Goal: Task Accomplishment & Management: Manage account settings

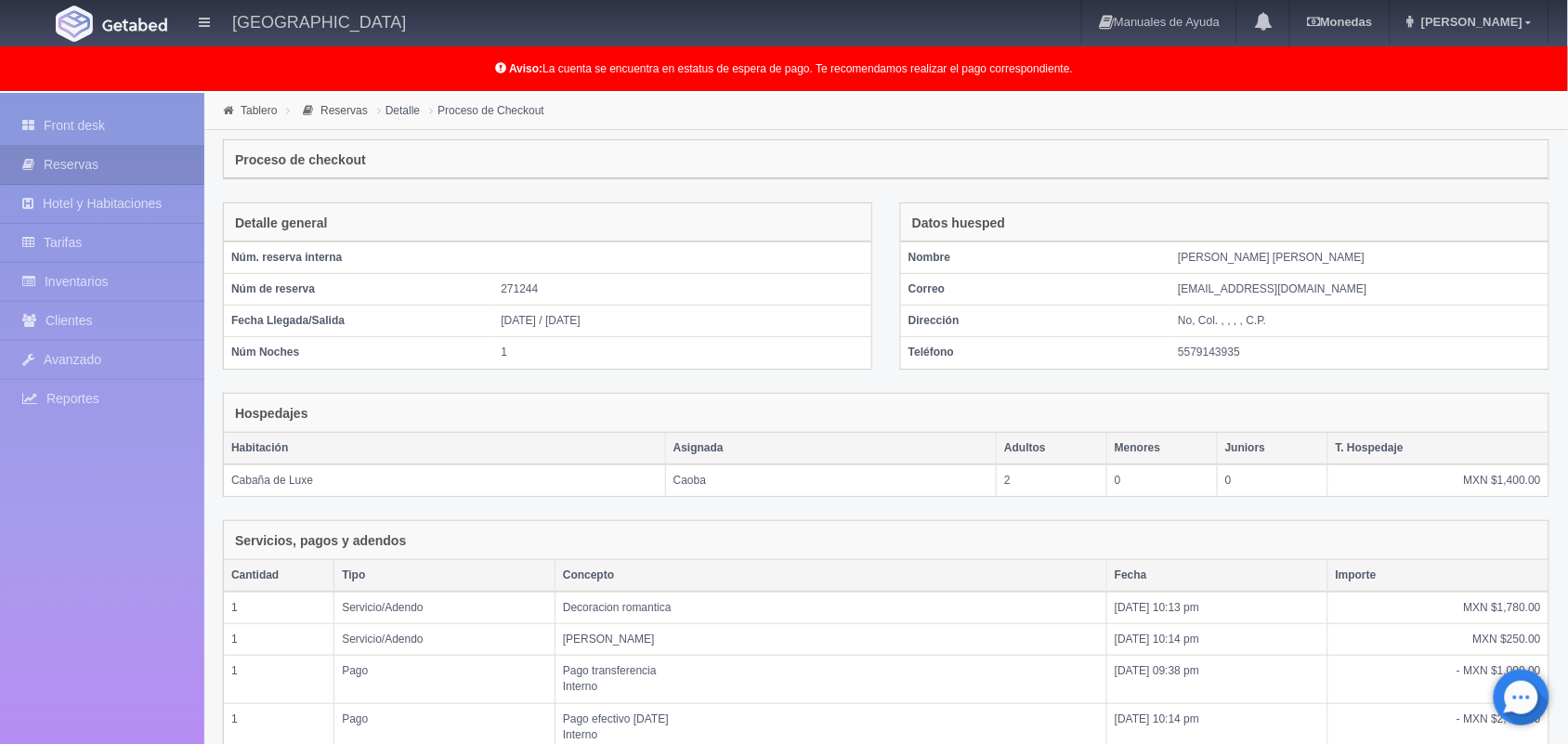
scroll to position [313, 0]
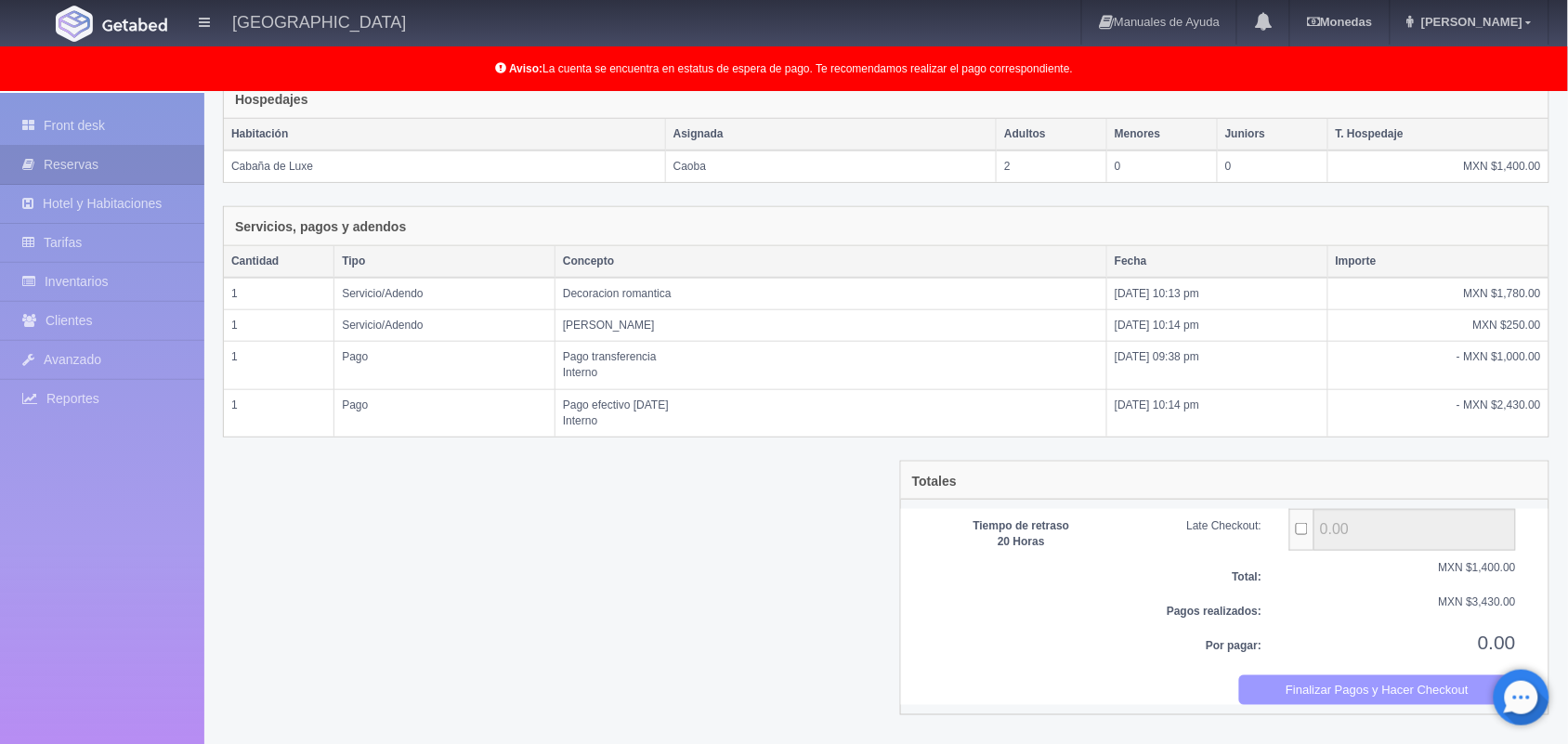
click at [1320, 702] on button "Finalizar Pagos y Hacer Checkout" at bounding box center [1378, 689] width 278 height 31
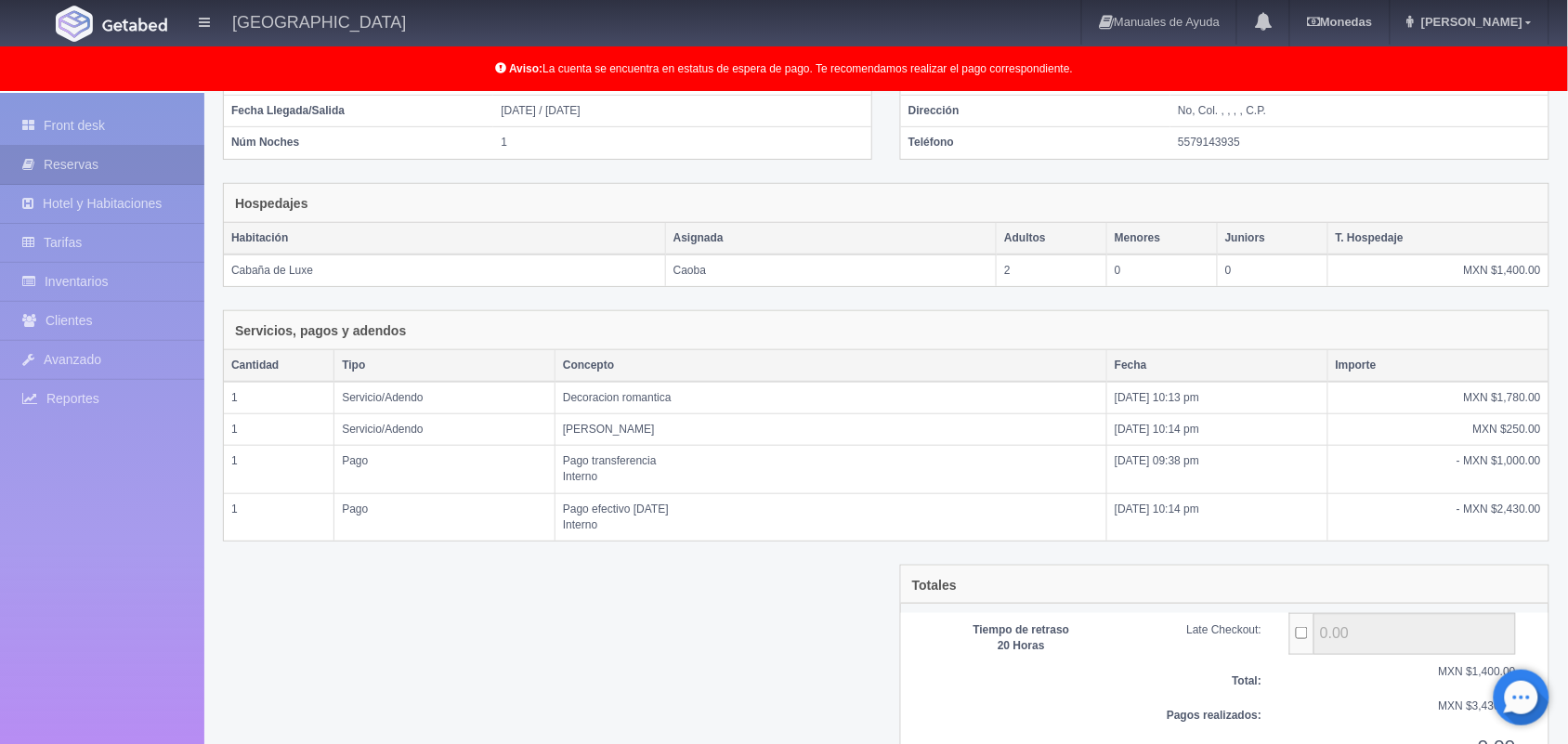
scroll to position [0, 0]
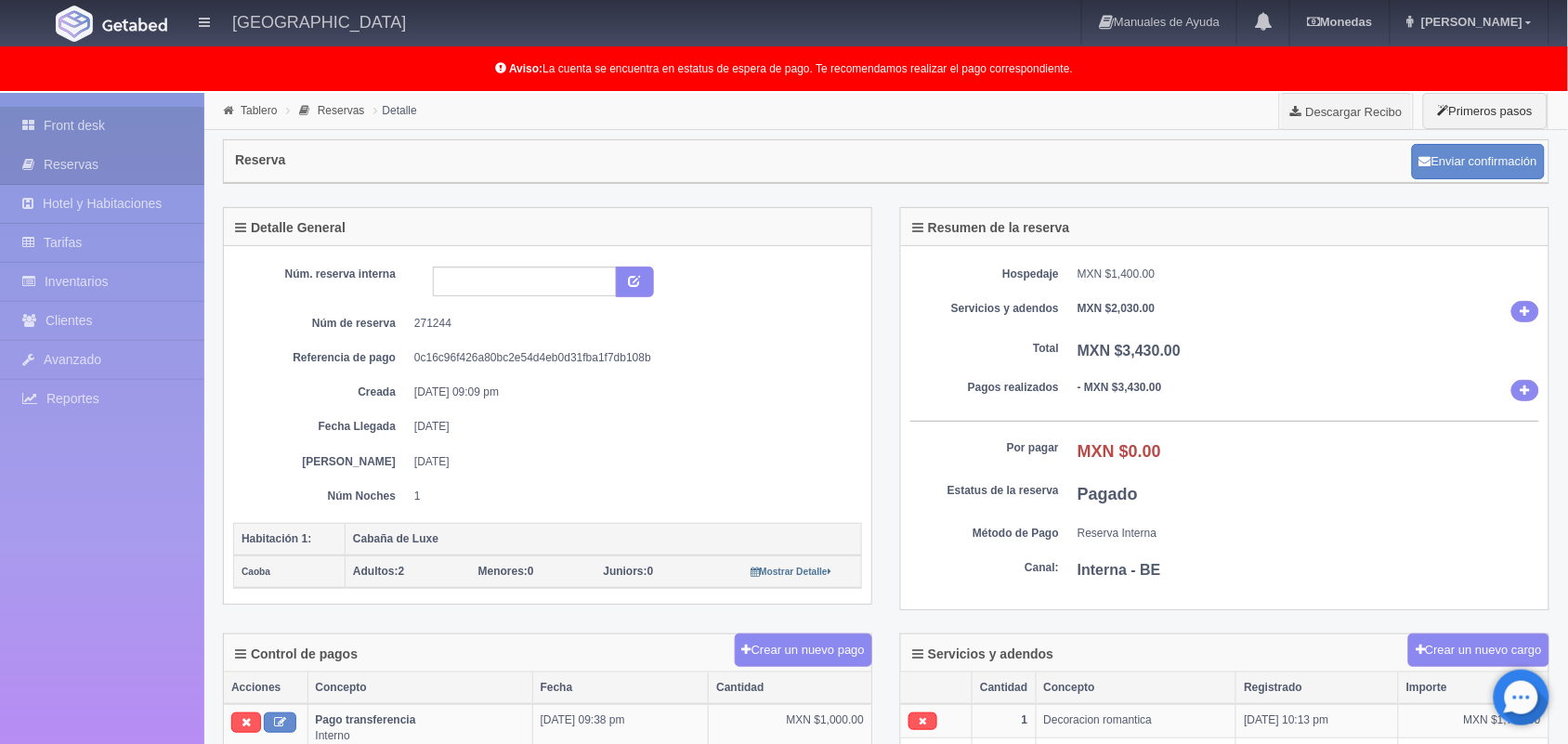
click at [116, 119] on link "Front desk" at bounding box center [102, 126] width 204 height 38
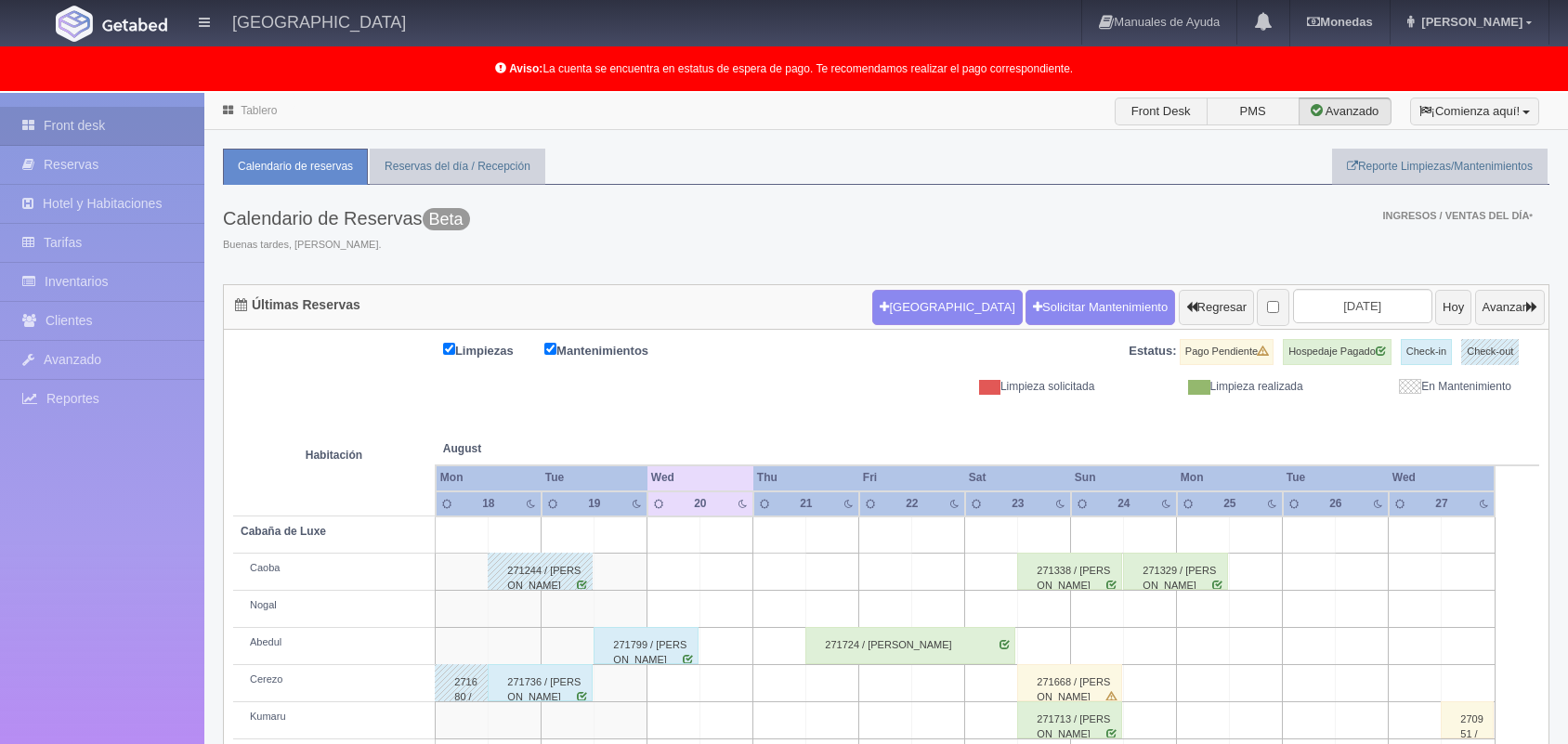
scroll to position [258, 0]
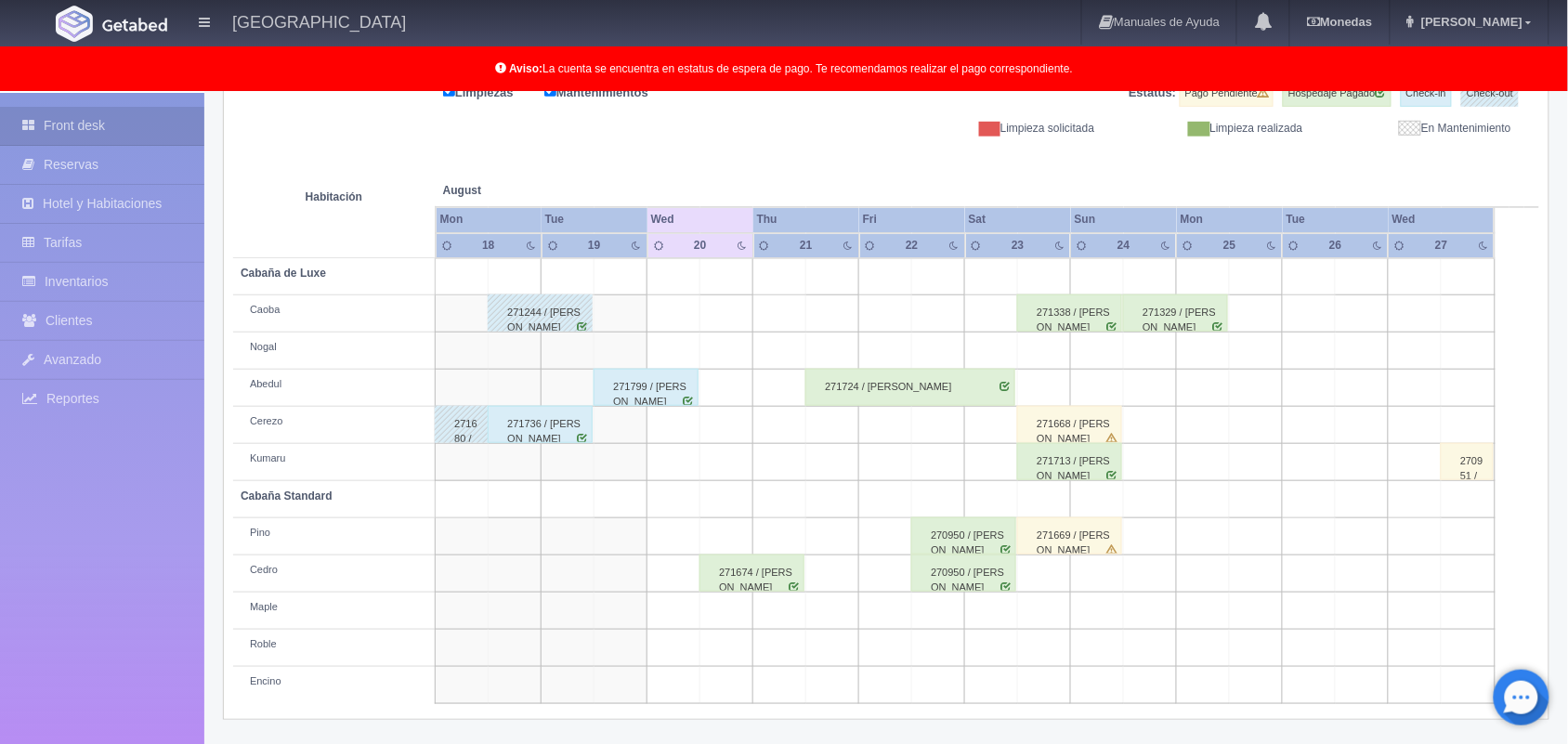
click at [777, 590] on div "271674 / [PERSON_NAME]" at bounding box center [752, 572] width 105 height 37
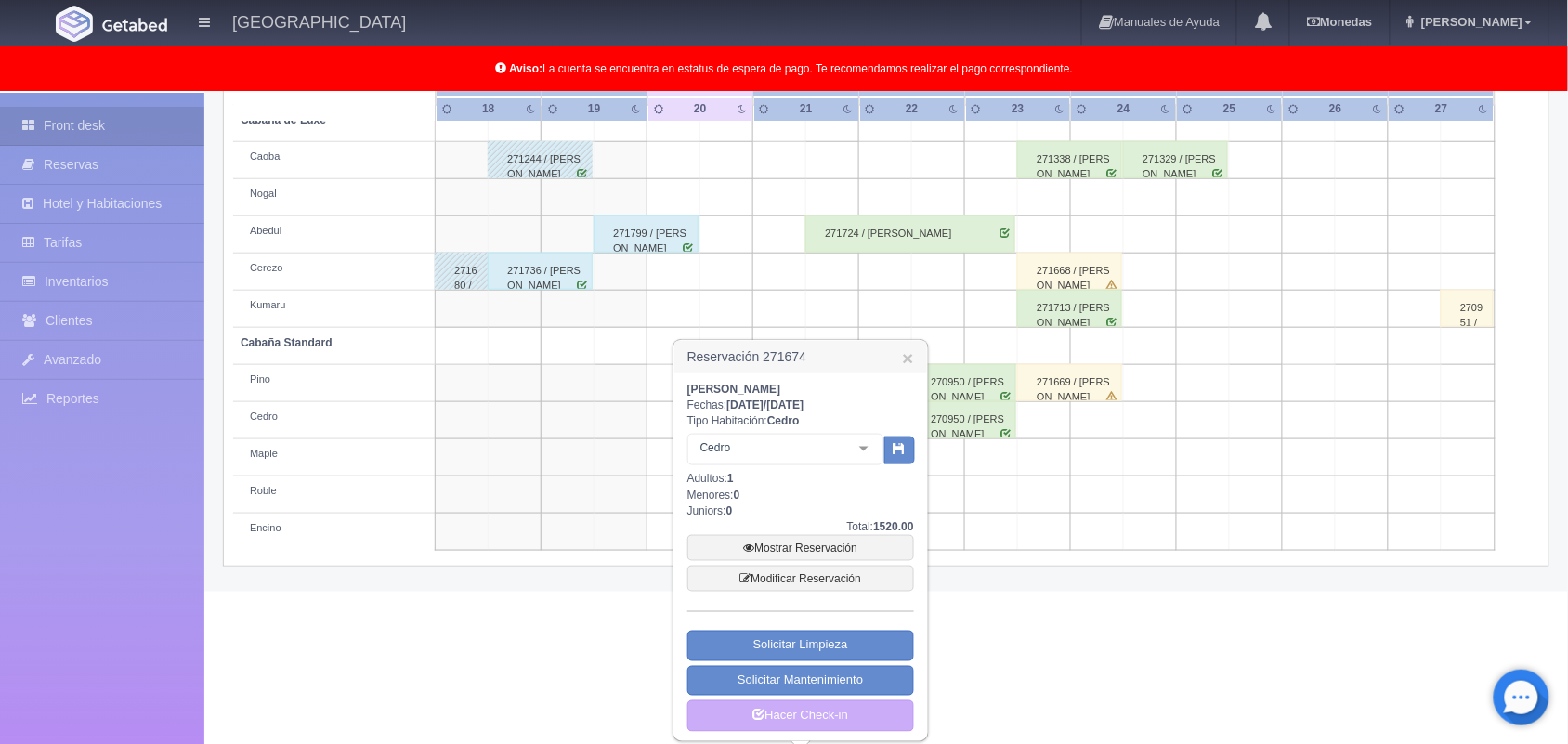
scroll to position [421, 0]
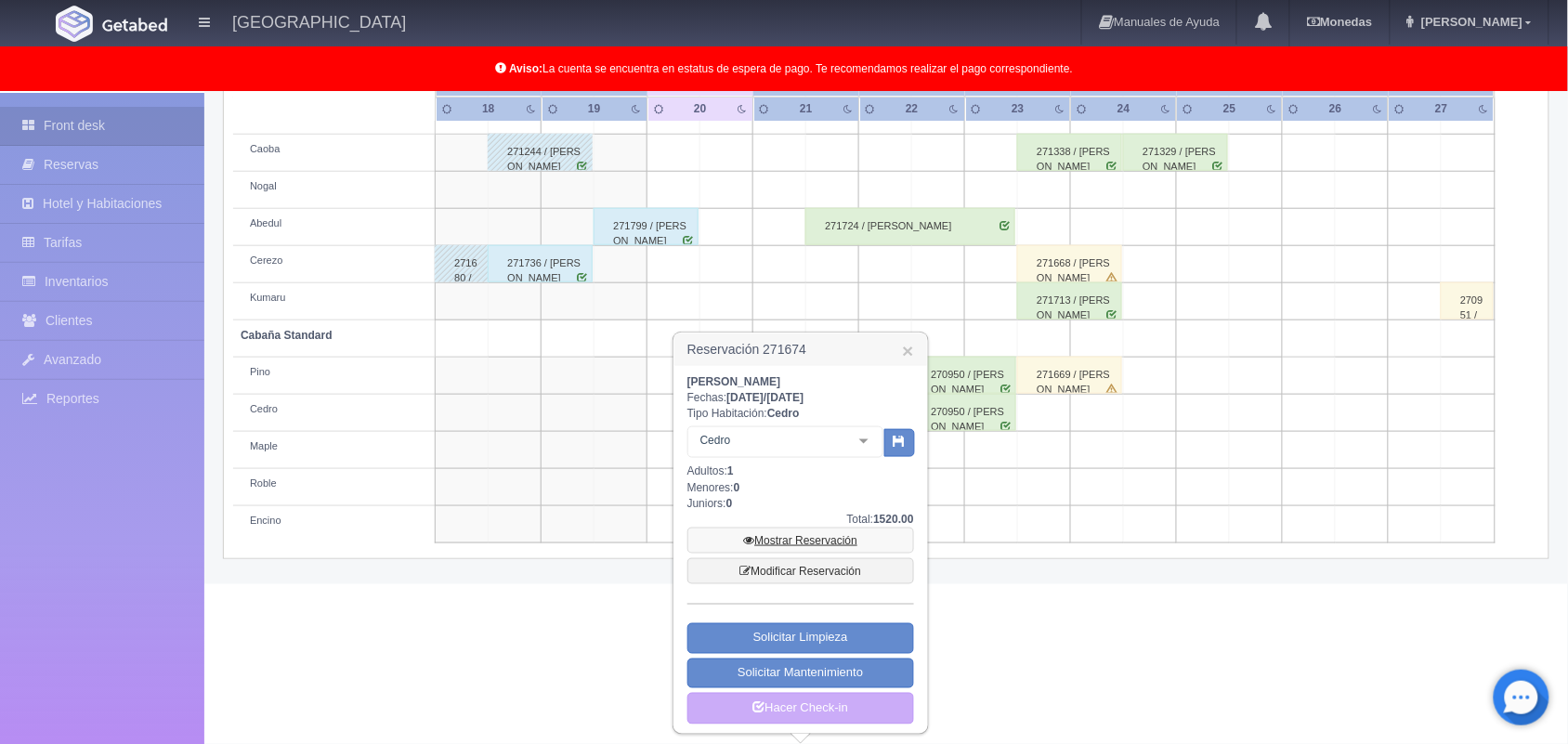
click at [824, 542] on link "Mostrar Reservación" at bounding box center [801, 541] width 226 height 26
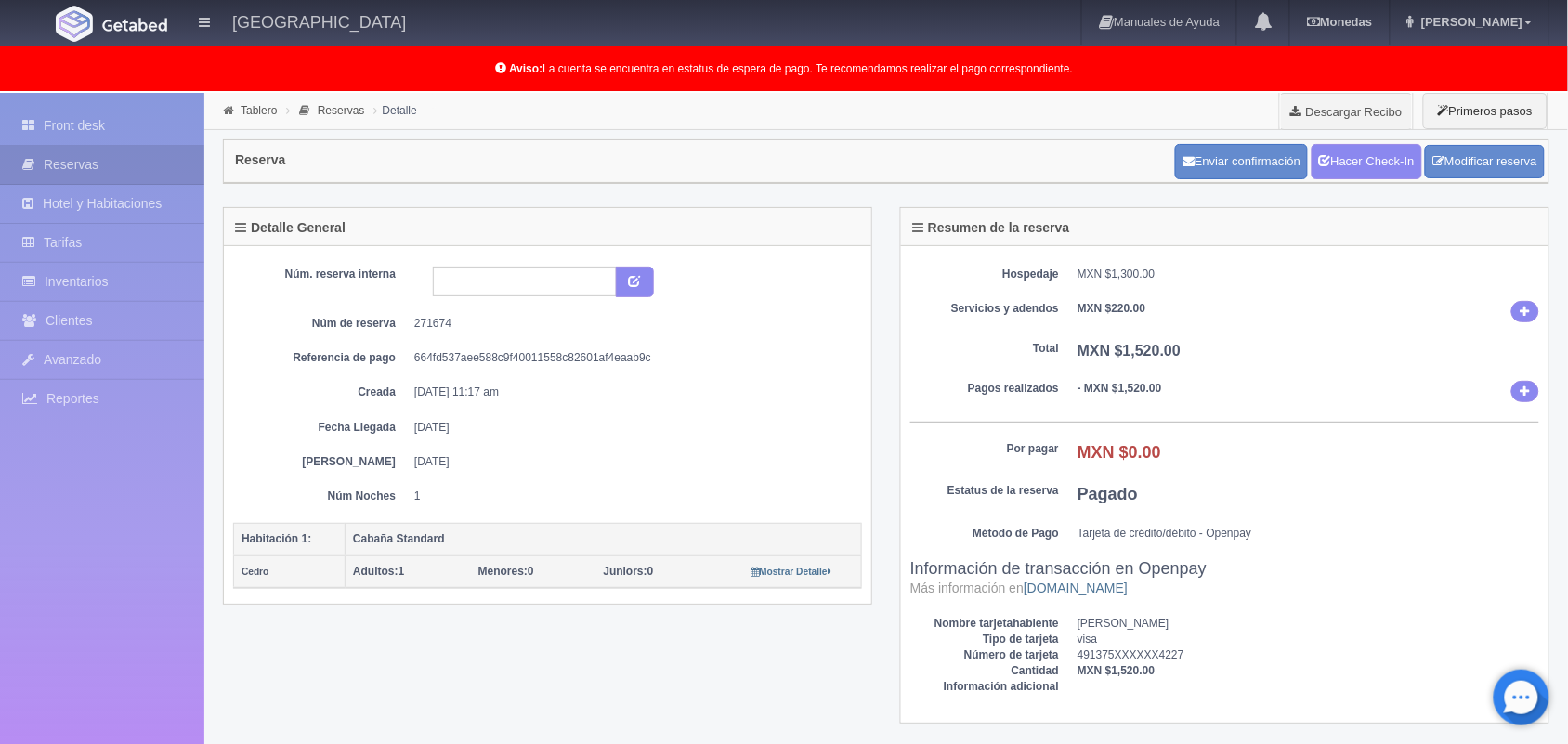
click at [824, 542] on th "Cabaña Standard" at bounding box center [603, 539] width 516 height 33
click at [141, 113] on link "Front desk" at bounding box center [102, 126] width 204 height 38
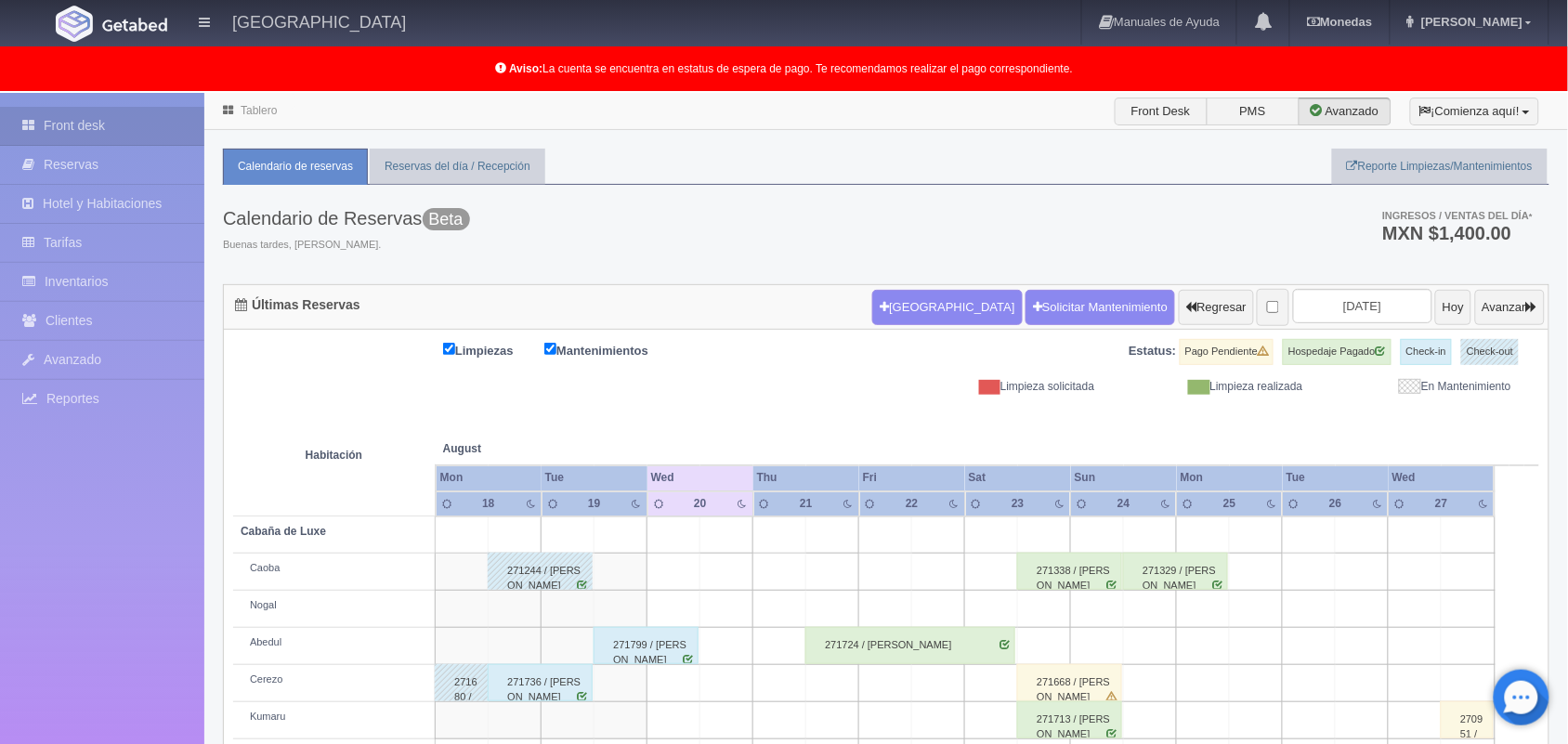
scroll to position [258, 0]
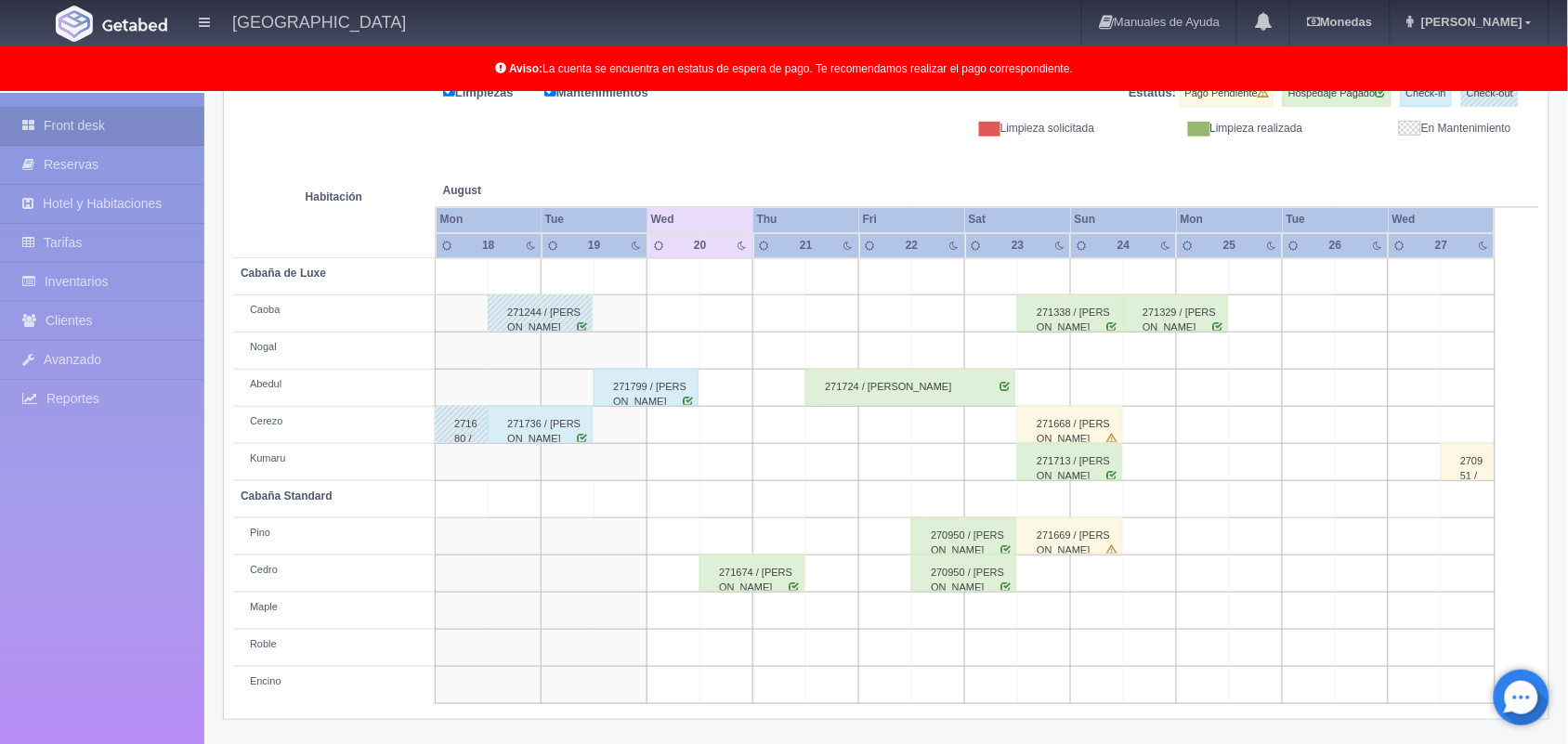
click at [556, 429] on div "271736 / [PERSON_NAME]" at bounding box center [540, 424] width 105 height 37
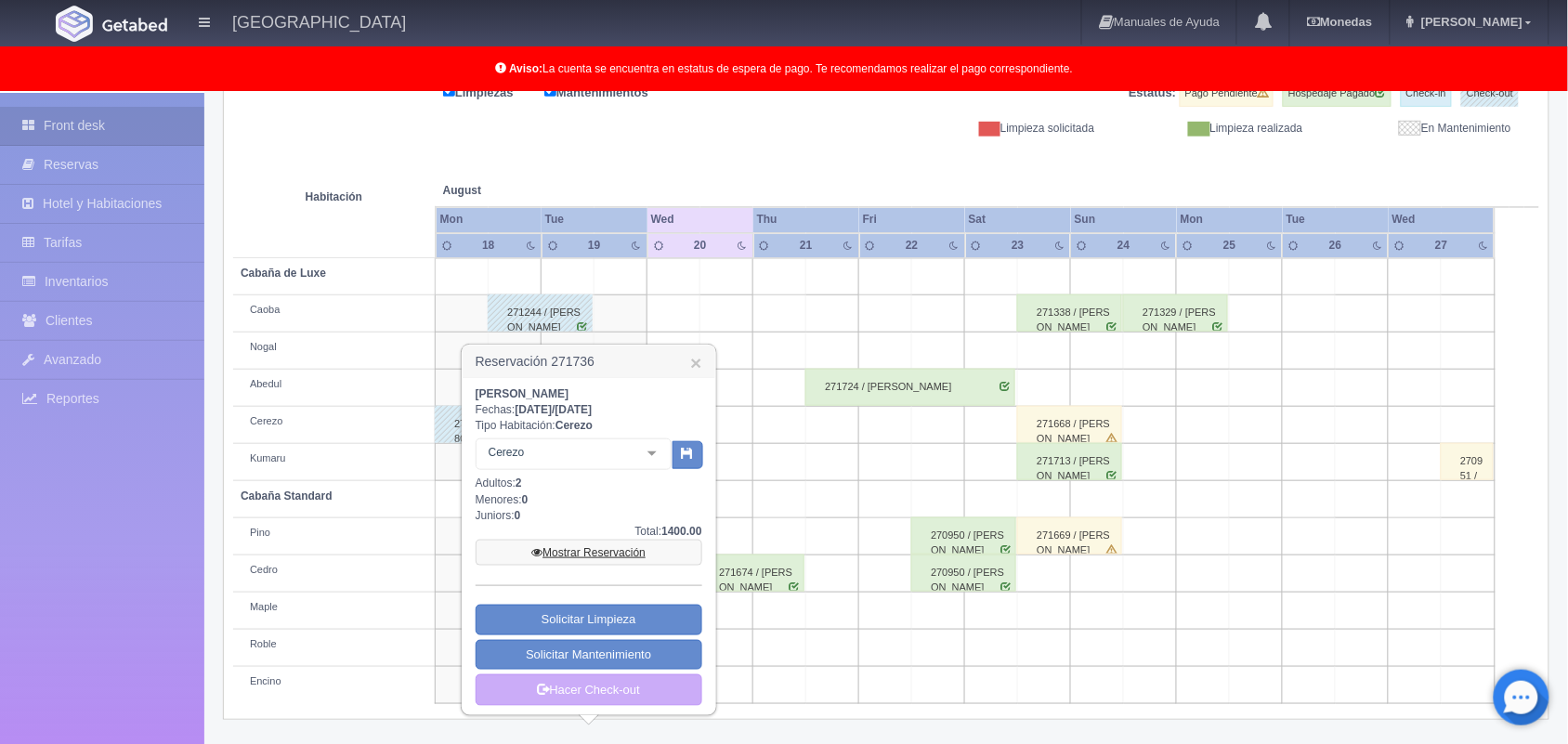
click at [608, 559] on link "Mostrar Reservación" at bounding box center [588, 553] width 226 height 26
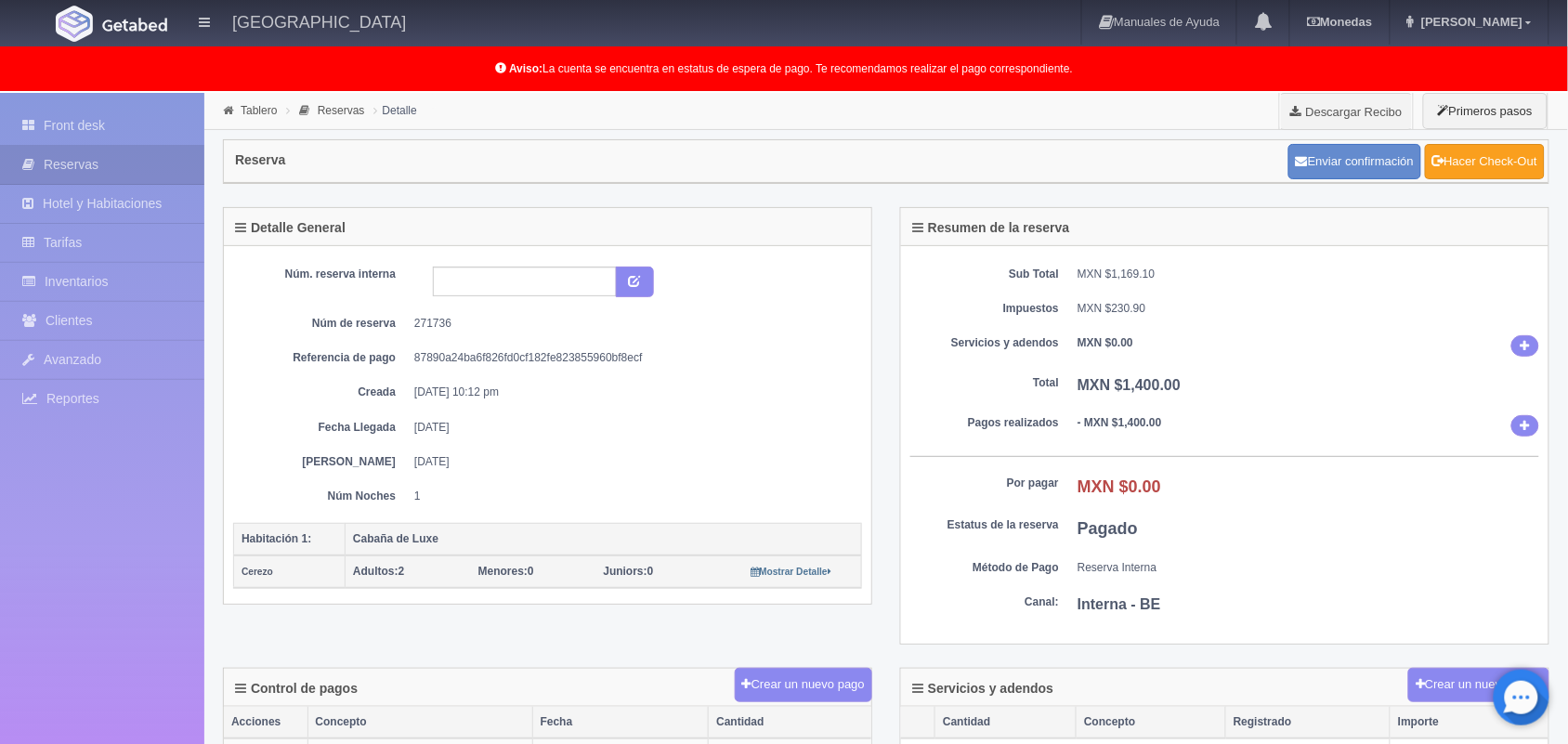
click at [1501, 177] on link "Hacer Check-Out" at bounding box center [1485, 162] width 120 height 36
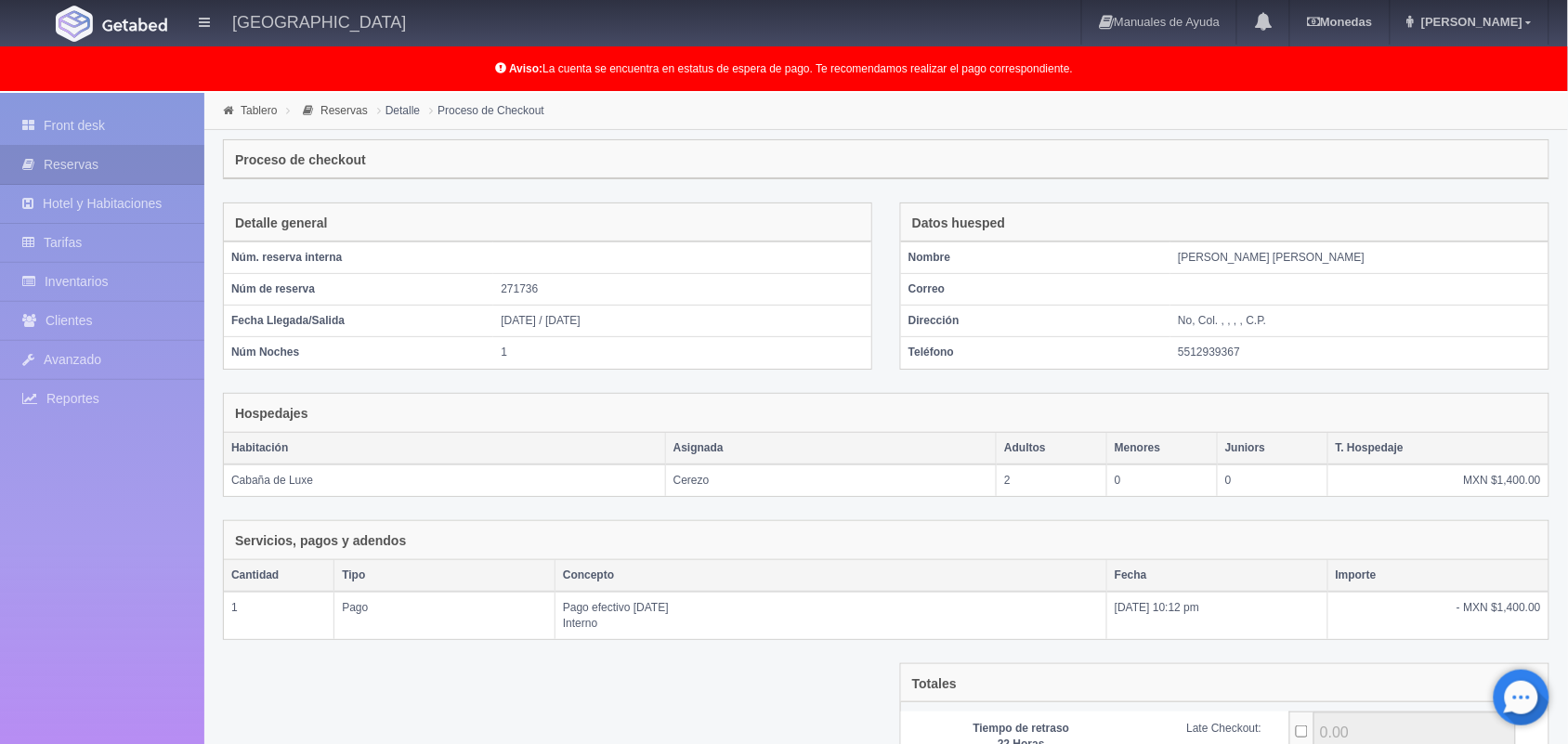
scroll to position [201, 0]
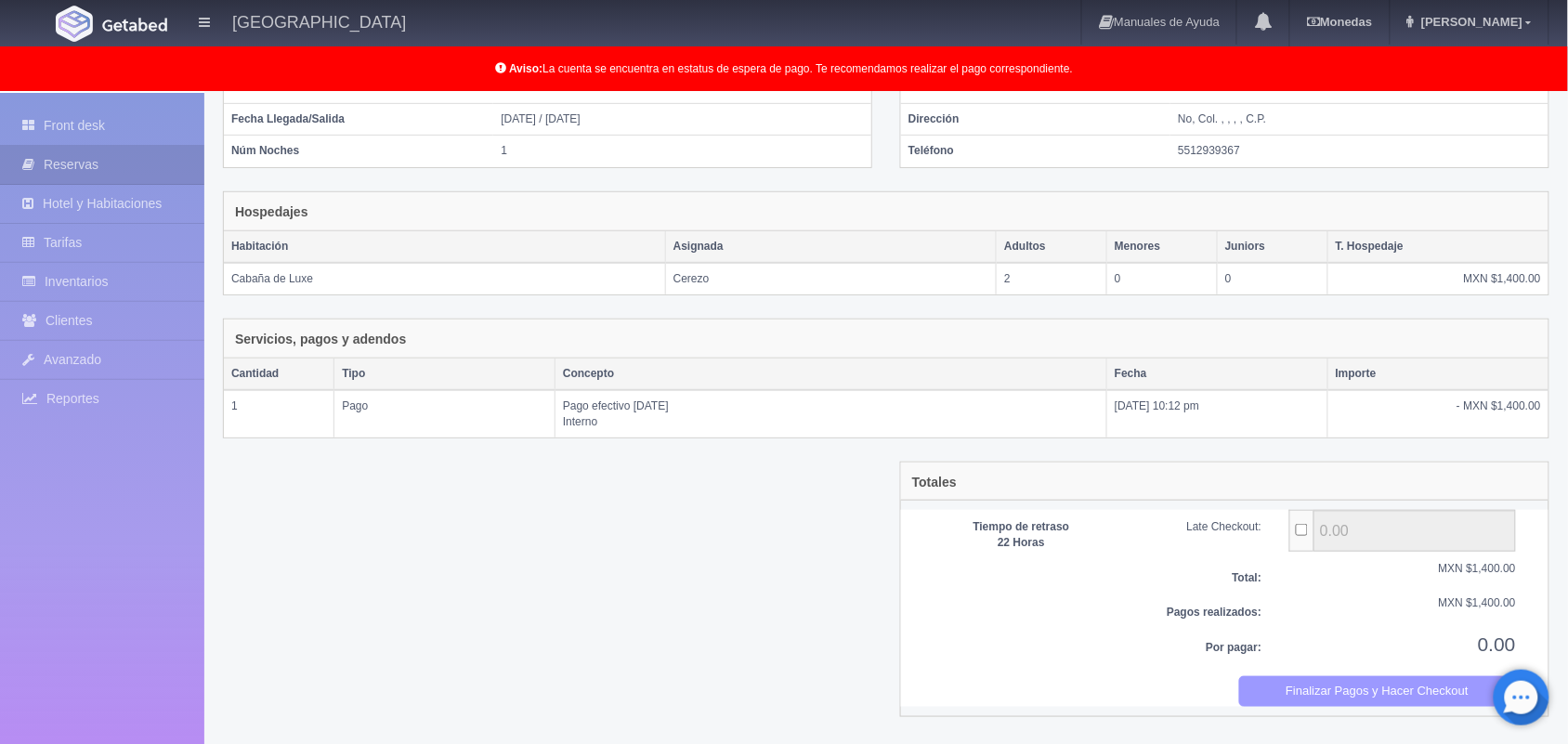
click at [1435, 688] on button "Finalizar Pagos y Hacer Checkout" at bounding box center [1378, 690] width 278 height 31
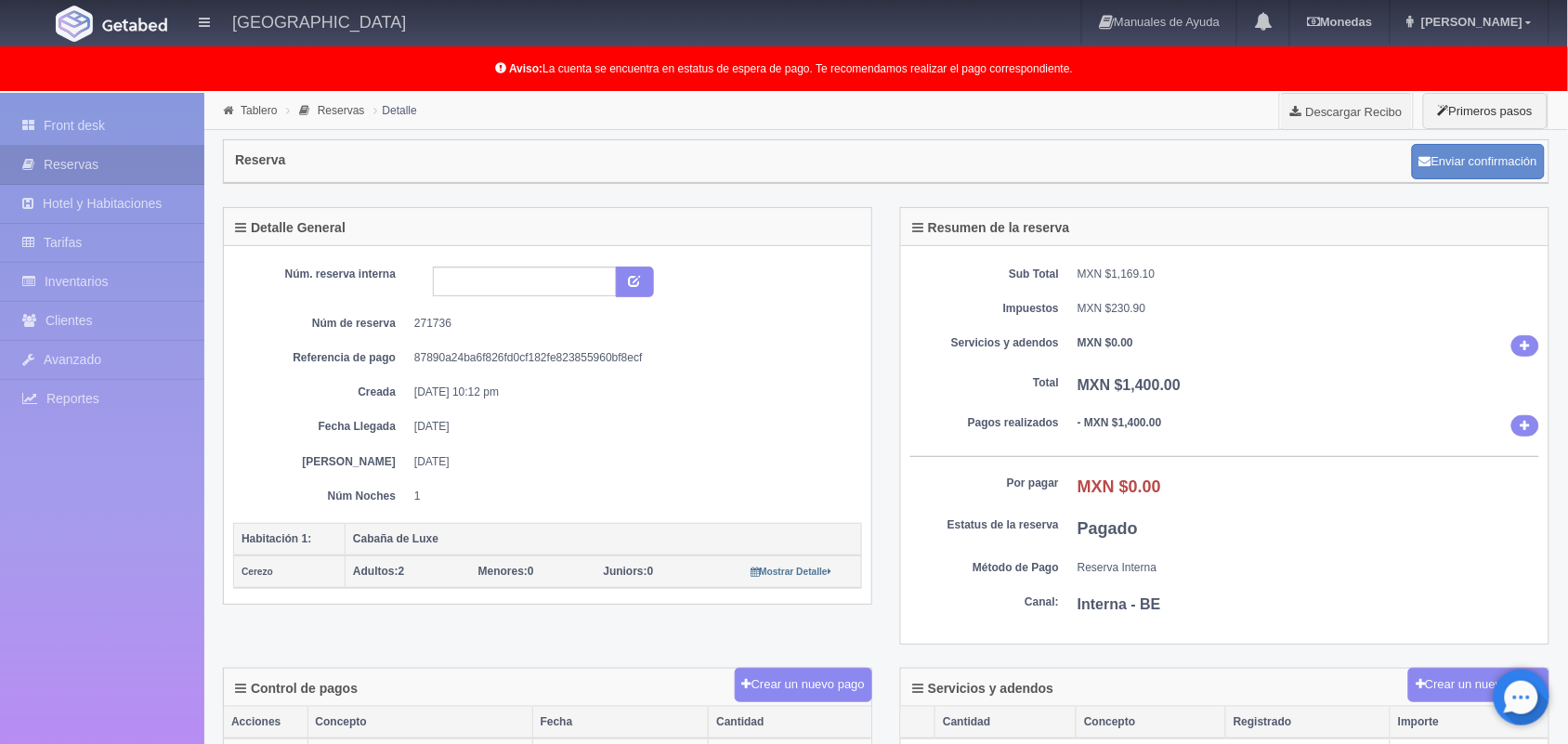
scroll to position [699, 0]
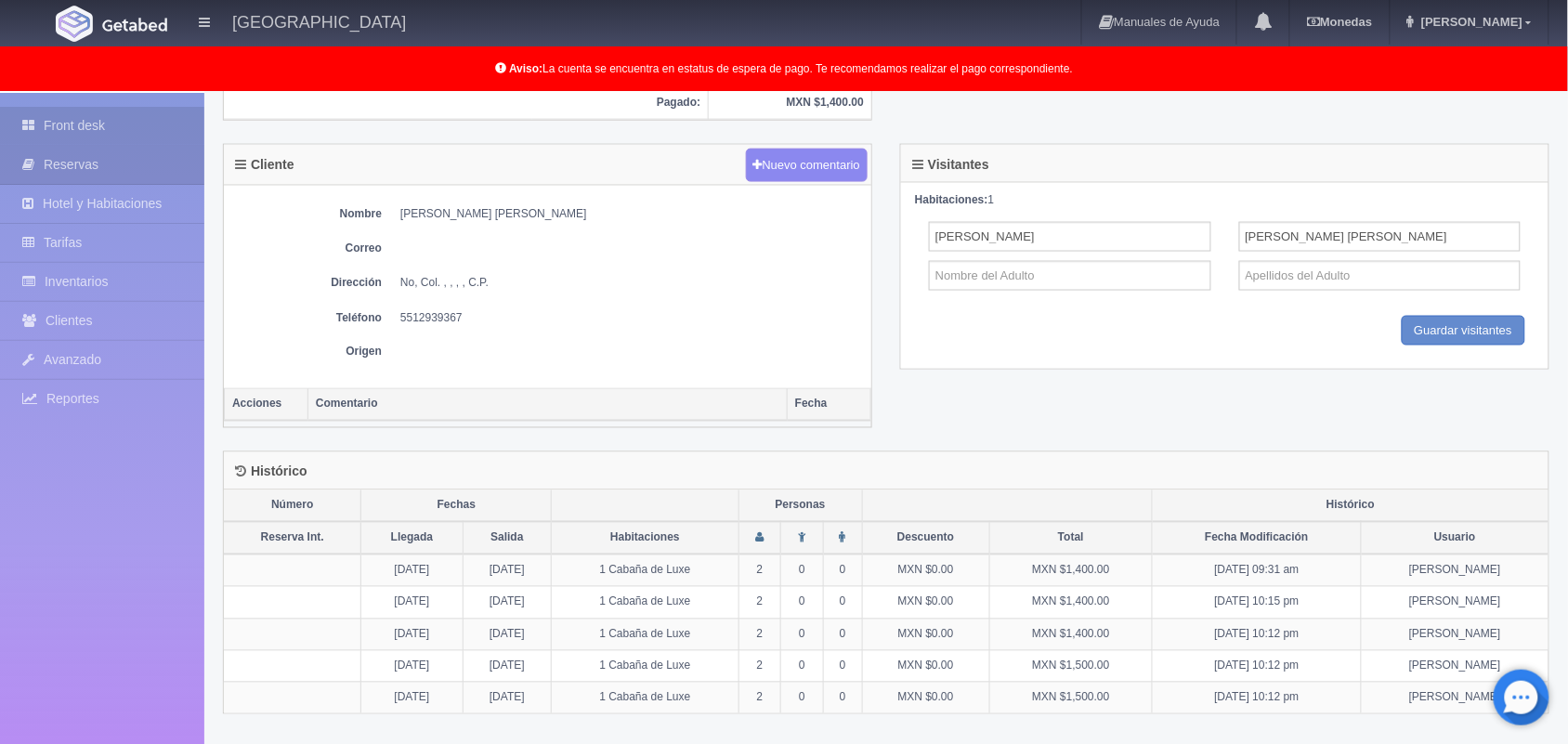
click at [71, 121] on link "Front desk" at bounding box center [102, 126] width 204 height 38
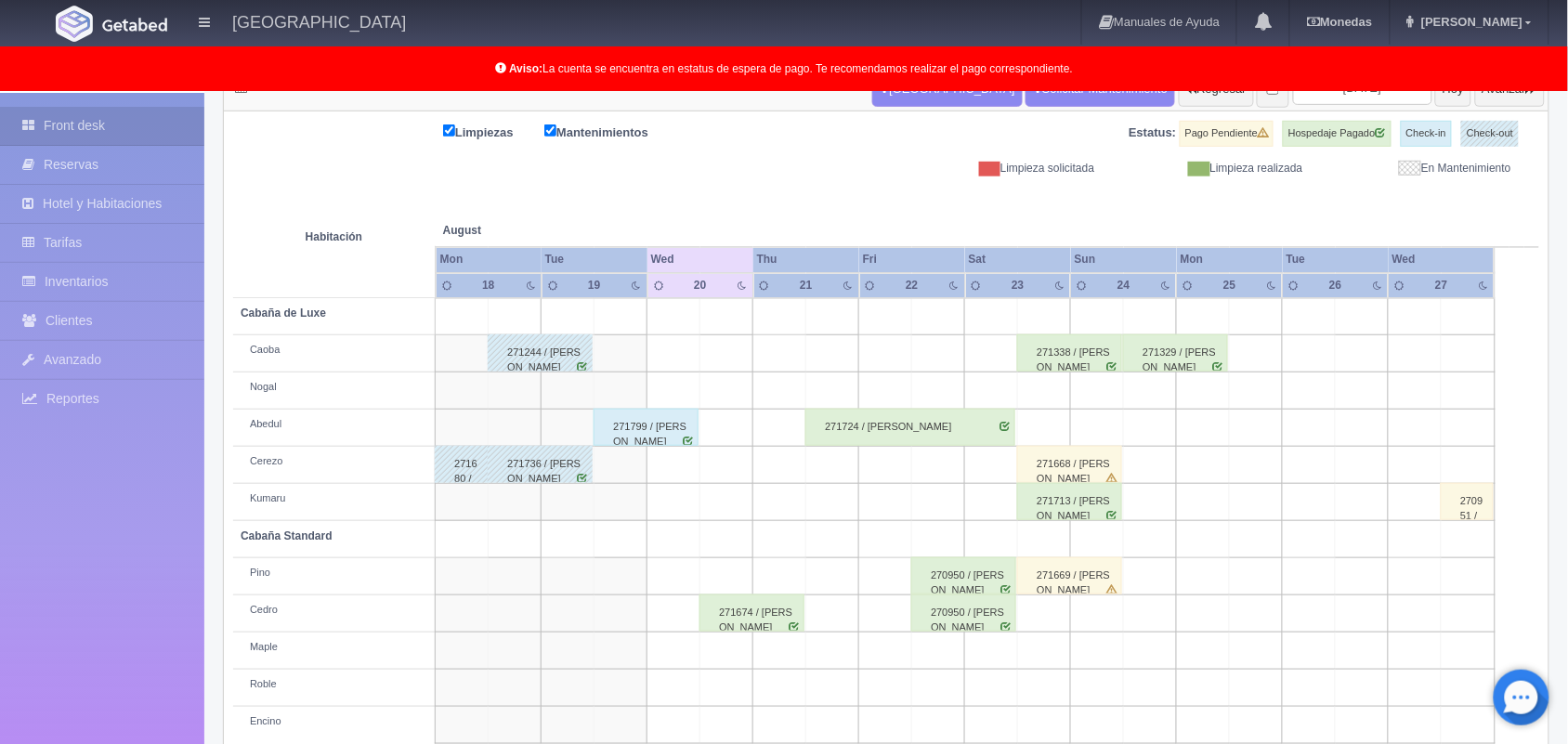
scroll to position [258, 0]
